Goal: Task Accomplishment & Management: Manage account settings

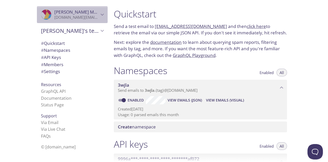
click at [84, 21] on div ".cls-1 { fill: #6d5ca8; } .cls-2 { fill: #3fc191; } .cls-3 { fill: #3b4752; } .…" at bounding box center [72, 14] width 71 height 17
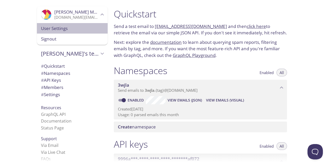
click at [77, 28] on span "User Settings" at bounding box center [72, 28] width 63 height 7
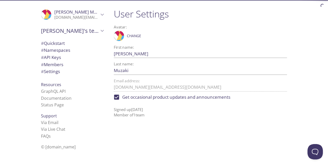
click at [144, 96] on span "Get occasional product updates and announcements" at bounding box center [176, 97] width 108 height 7
click at [122, 96] on input "Get occasional product updates and announcements" at bounding box center [116, 97] width 11 height 11
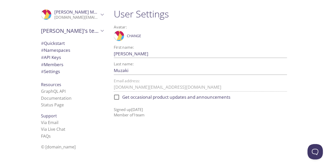
click at [136, 96] on span "Get occasional product updates and announcements" at bounding box center [176, 97] width 108 height 7
click at [122, 96] on input "Get occasional product updates and announcements" at bounding box center [116, 97] width 11 height 11
checkbox input "true"
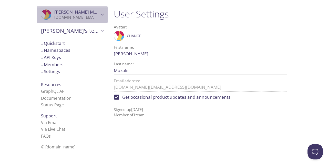
click at [77, 15] on p "[DOMAIN_NAME][EMAIL_ADDRESS][DOMAIN_NAME]" at bounding box center [76, 17] width 45 height 5
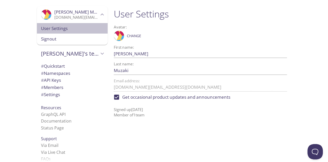
click at [74, 30] on span "User Settings" at bounding box center [72, 28] width 63 height 7
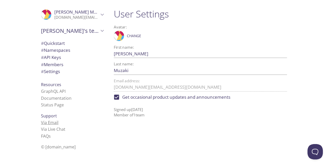
click at [44, 122] on link "Via Email" at bounding box center [49, 123] width 17 height 6
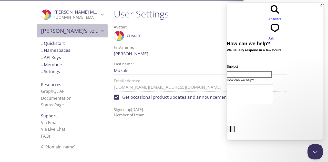
click at [76, 30] on span "[PERSON_NAME]'s team" at bounding box center [70, 30] width 58 height 7
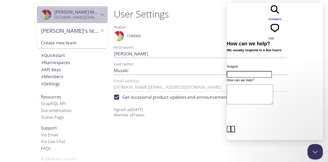
click at [82, 17] on p "[DOMAIN_NAME][EMAIL_ADDRESS][DOMAIN_NAME]" at bounding box center [76, 17] width 45 height 5
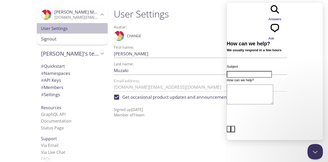
click at [80, 28] on span "User Settings" at bounding box center [72, 28] width 63 height 7
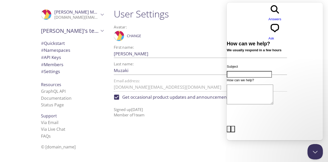
click at [75, 15] on p "[DOMAIN_NAME][EMAIL_ADDRESS][DOMAIN_NAME]" at bounding box center [76, 17] width 45 height 5
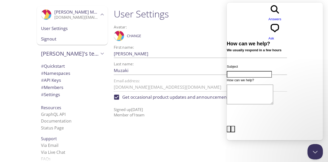
click at [146, 65] on div "Last name: [PERSON_NAME]" at bounding box center [200, 68] width 173 height 13
click at [139, 37] on span "Change" at bounding box center [134, 36] width 14 height 6
click at [157, 40] on div ".cls-1 { fill: #6d5ca8; } .cls-2 { fill: #3fc191; } .cls-3 { fill: #3b4752; } .…" at bounding box center [200, 35] width 173 height 13
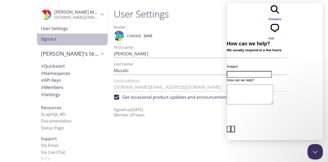
click at [73, 38] on span "Signout" at bounding box center [72, 39] width 63 height 7
